Goal: Information Seeking & Learning: Learn about a topic

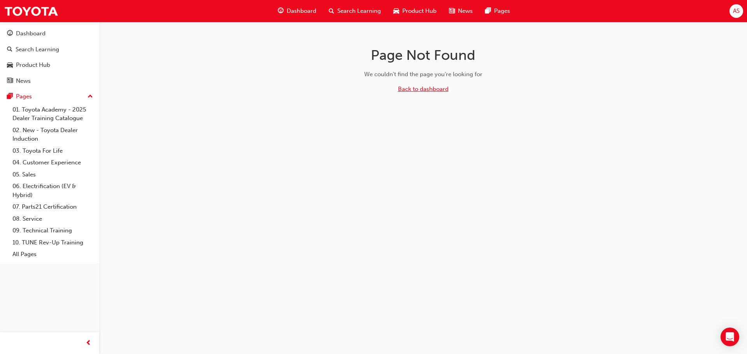
click at [430, 91] on link "Back to dashboard" at bounding box center [423, 89] width 51 height 7
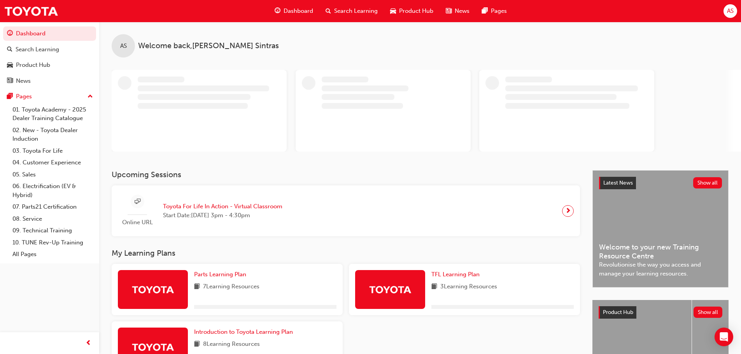
click at [343, 169] on div "AS Welcome back , [PERSON_NAME]" at bounding box center [420, 96] width 642 height 149
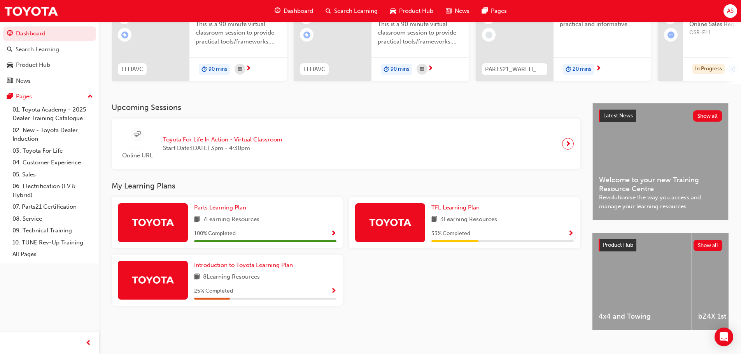
scroll to position [110, 0]
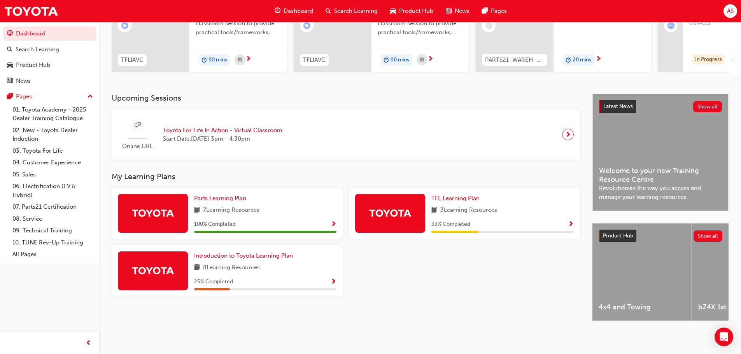
click at [571, 223] on span "Show Progress" at bounding box center [571, 224] width 6 height 7
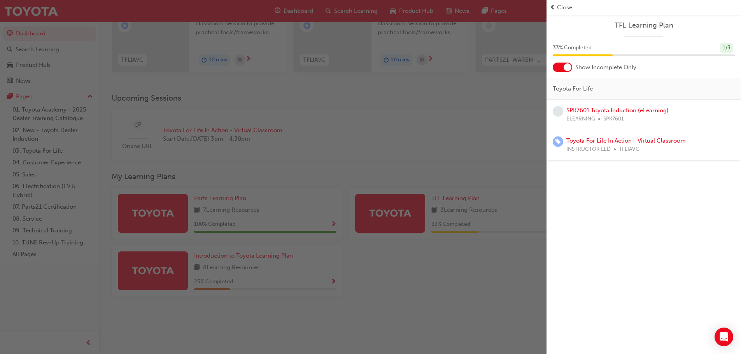
click at [484, 284] on div "button" at bounding box center [273, 177] width 546 height 354
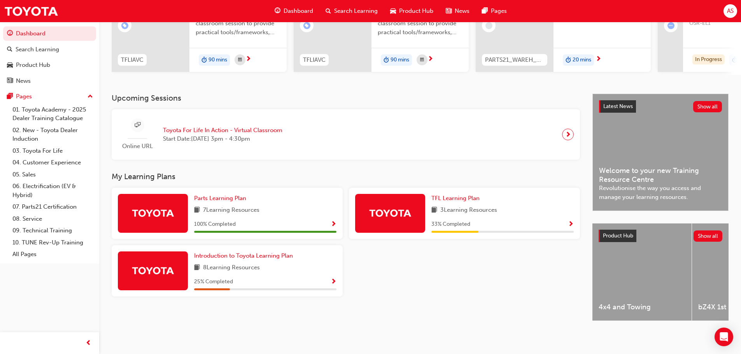
click at [290, 279] on div "25 % Completed" at bounding box center [265, 282] width 142 height 10
click at [332, 279] on span "Show Progress" at bounding box center [334, 282] width 6 height 7
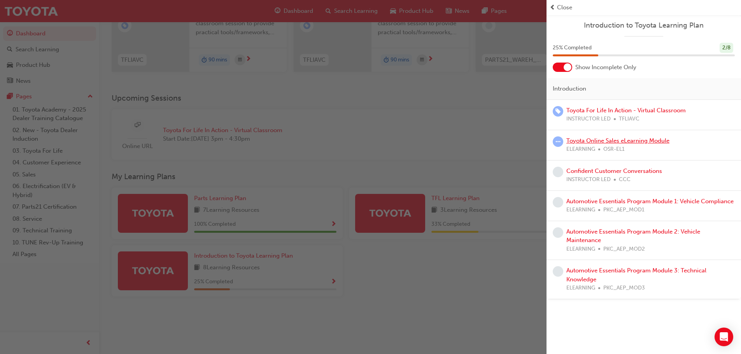
click at [638, 141] on link "Toyota Online Sales eLearning Module" at bounding box center [617, 140] width 103 height 7
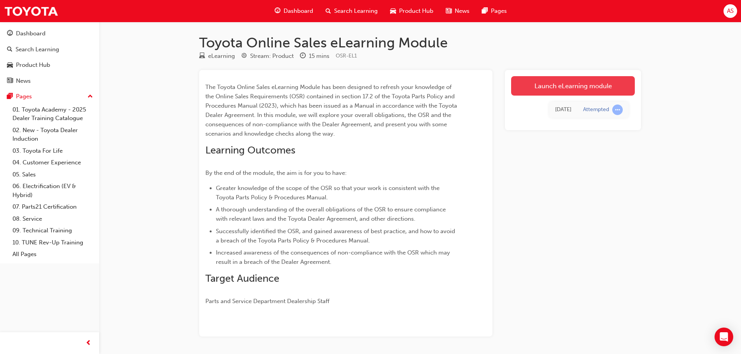
click at [577, 82] on link "Launch eLearning module" at bounding box center [573, 85] width 124 height 19
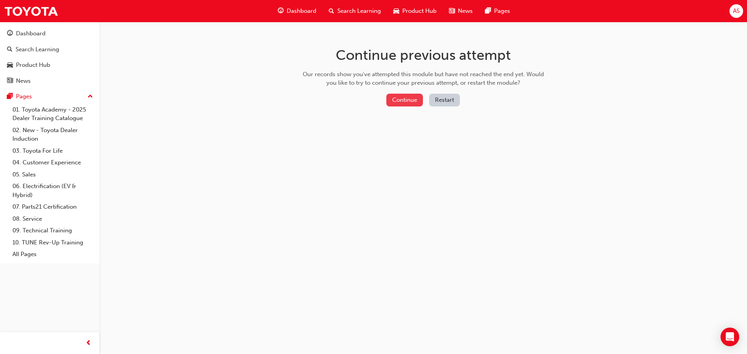
click at [400, 98] on button "Continue" at bounding box center [404, 100] width 37 height 13
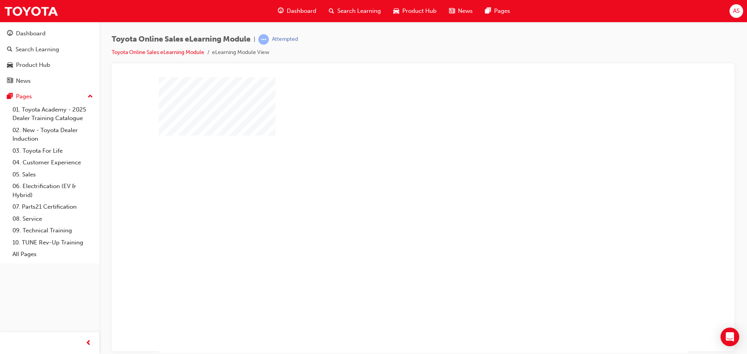
click at [400, 192] on div "play" at bounding box center [400, 192] width 0 height 0
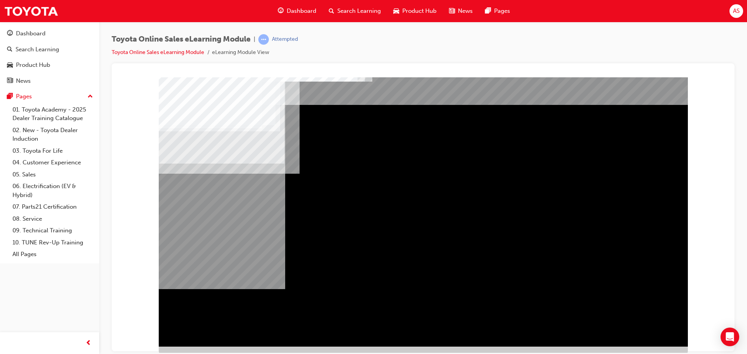
scroll to position [16, 0]
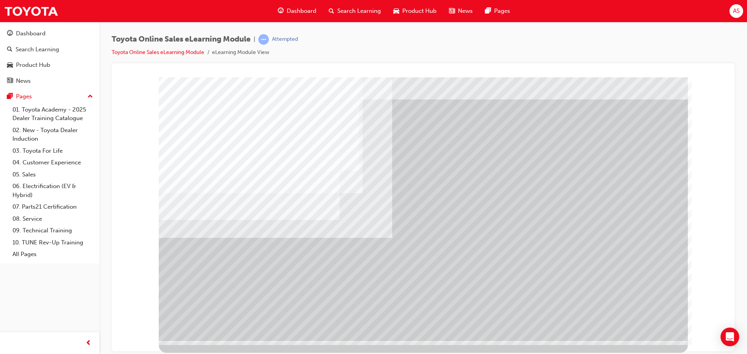
scroll to position [0, 0]
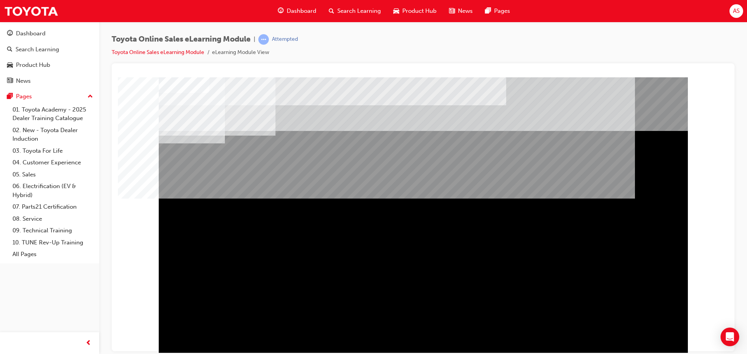
scroll to position [16, 0]
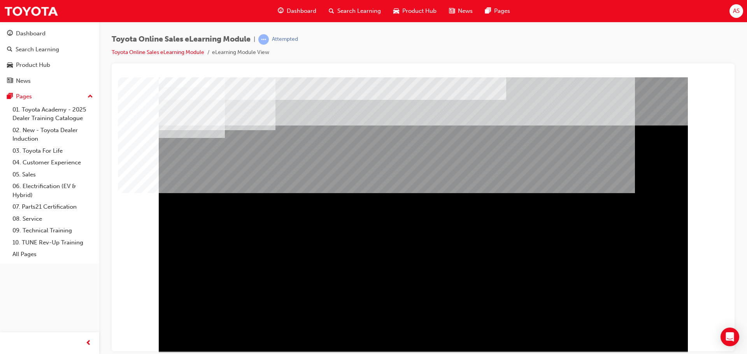
scroll to position [0, 0]
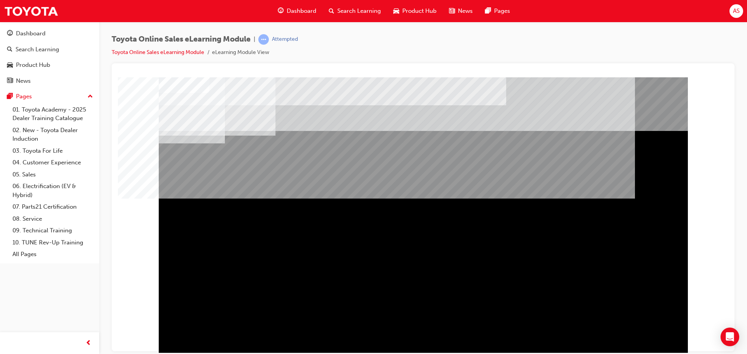
click at [421, 102] on td "Loading..." at bounding box center [423, 91] width 602 height 21
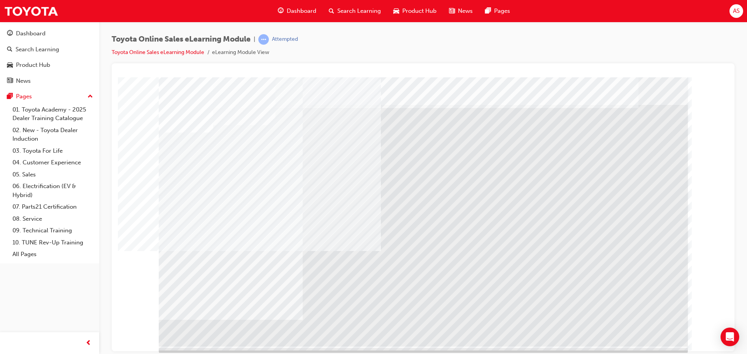
scroll to position [16, 0]
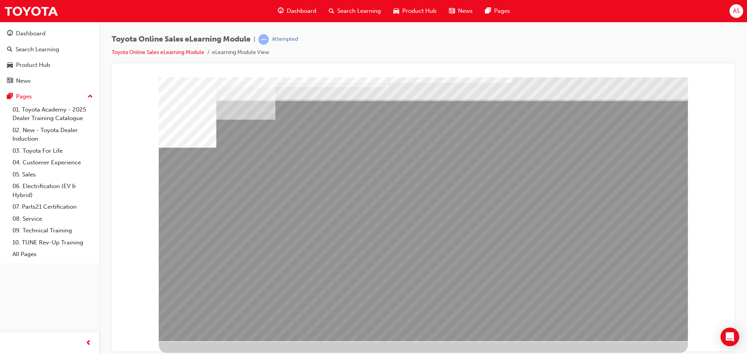
scroll to position [0, 0]
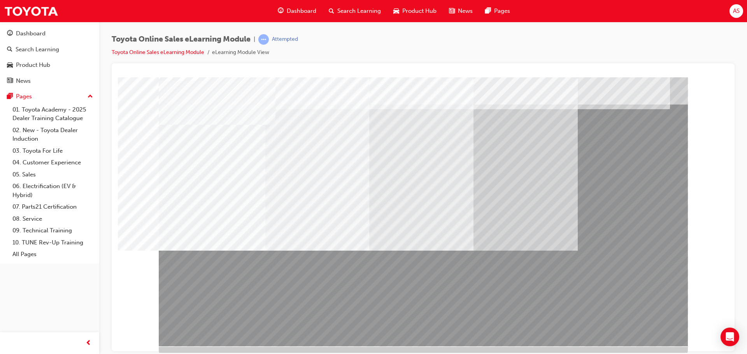
scroll to position [16, 0]
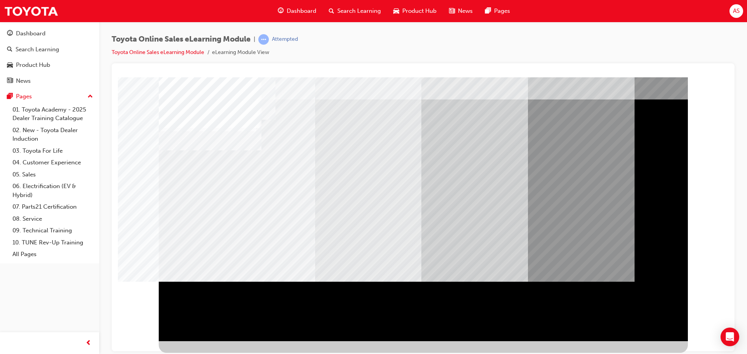
scroll to position [0, 0]
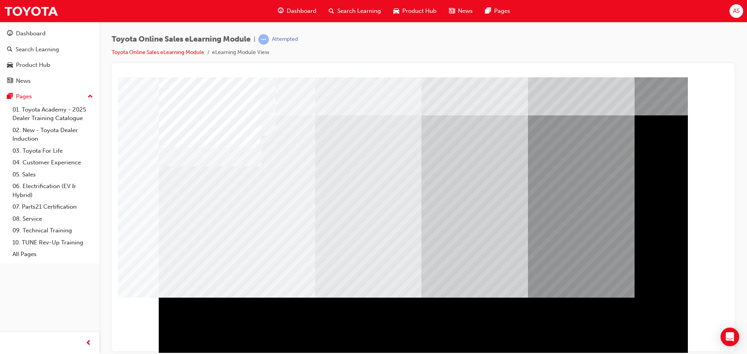
click at [413, 102] on td "Loading..." at bounding box center [423, 91] width 602 height 21
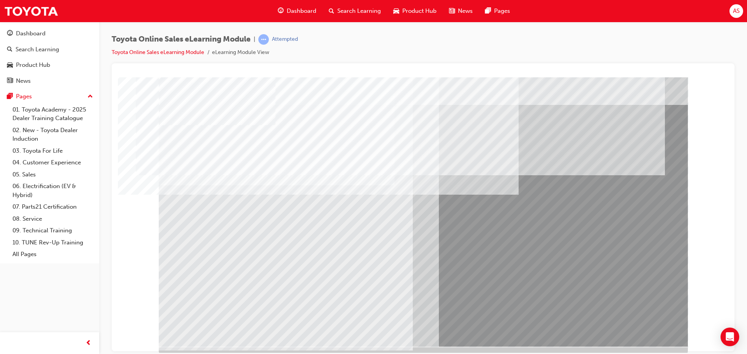
scroll to position [16, 0]
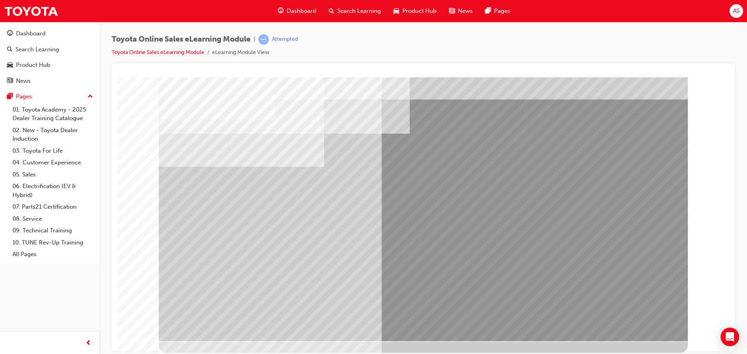
scroll to position [0, 0]
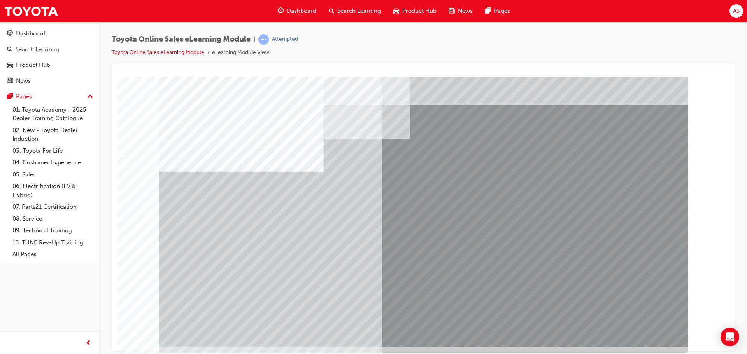
scroll to position [16, 0]
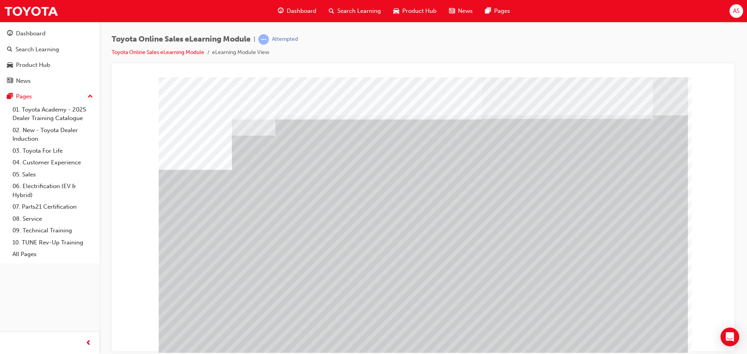
scroll to position [16, 0]
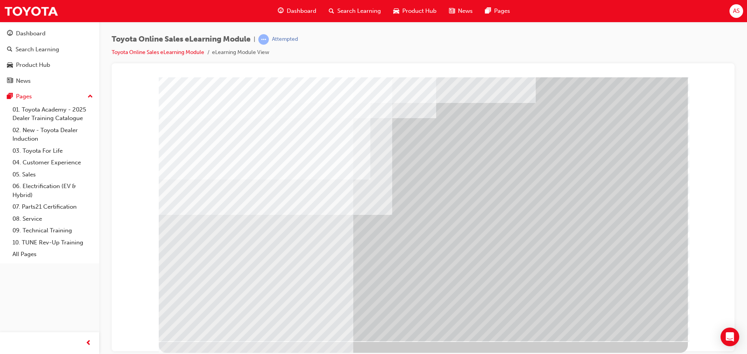
scroll to position [0, 0]
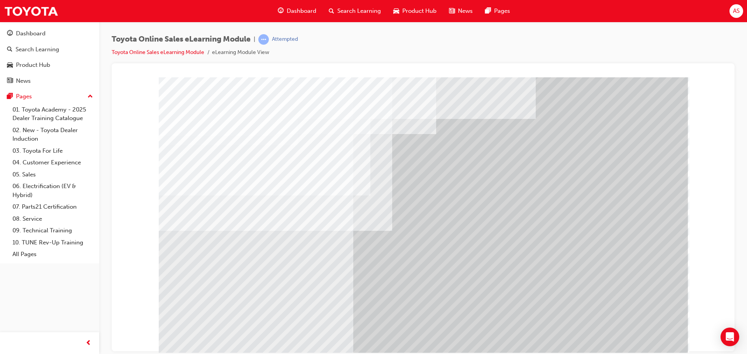
drag, startPoint x: 448, startPoint y: 2, endPoint x: 562, endPoint y: 65, distance: 130.4
click at [562, 65] on div at bounding box center [423, 207] width 623 height 288
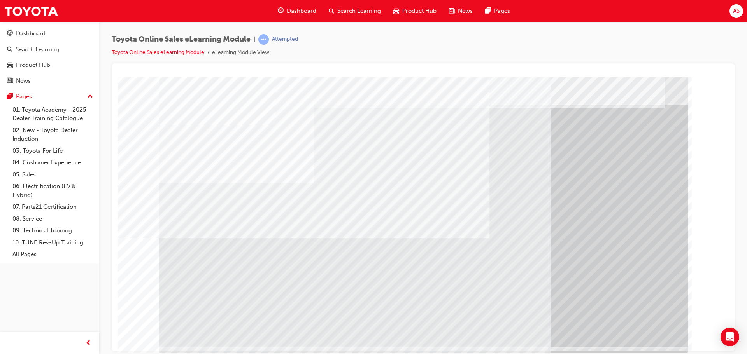
scroll to position [16, 0]
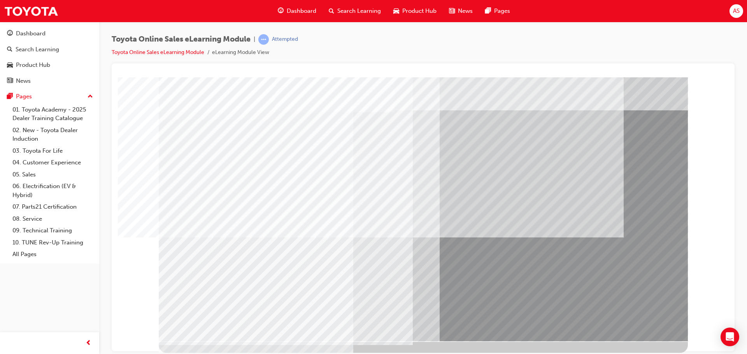
click at [607, 66] on div at bounding box center [423, 207] width 623 height 288
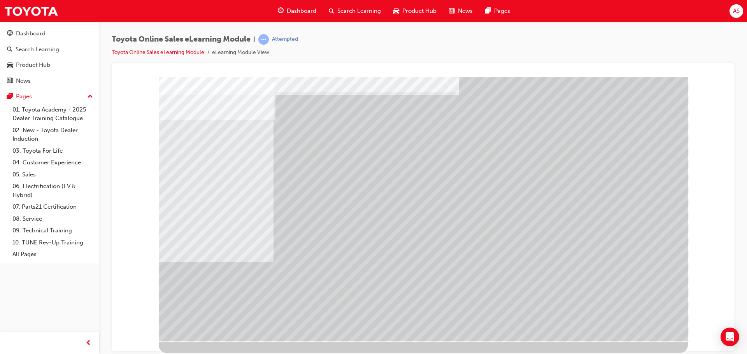
scroll to position [0, 0]
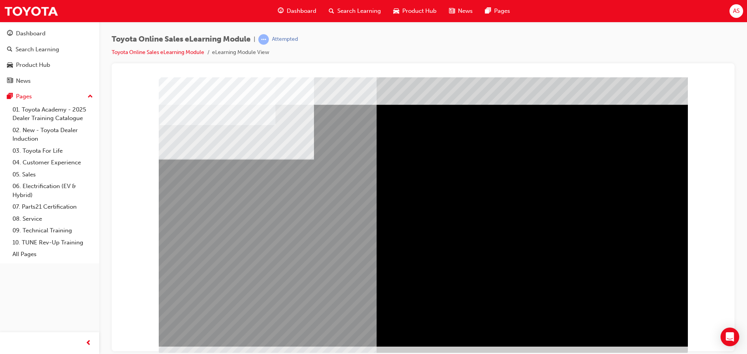
scroll to position [16, 0]
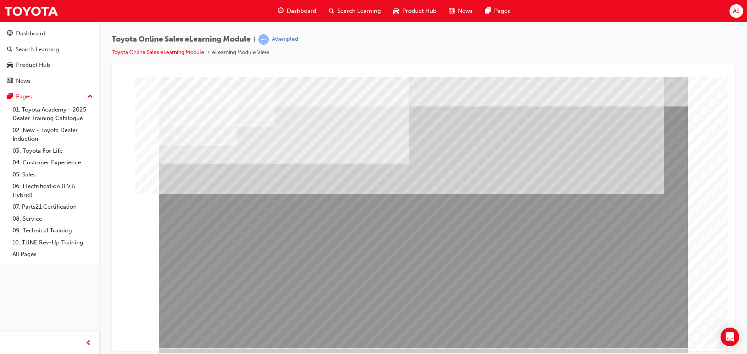
scroll to position [16, 0]
